Goal: Task Accomplishment & Management: Manage account settings

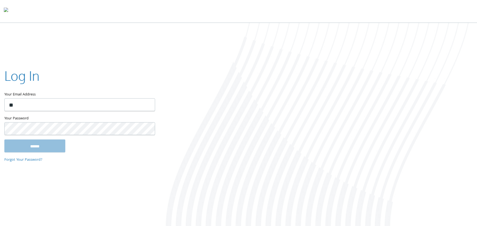
type input "**********"
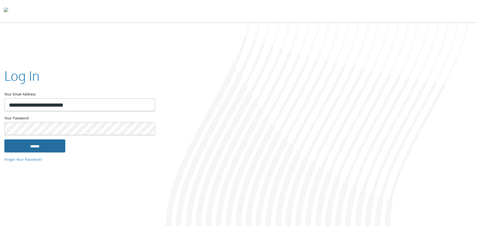
click at [19, 145] on input "******" at bounding box center [34, 145] width 61 height 13
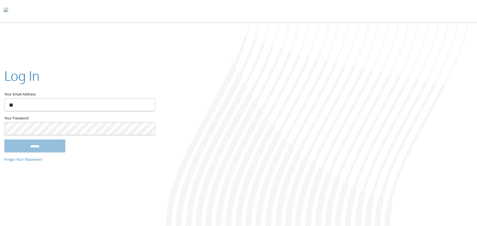
type input "**********"
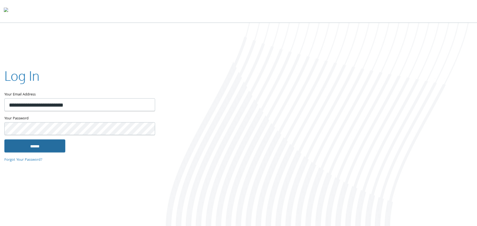
click at [28, 147] on input "******" at bounding box center [34, 145] width 61 height 13
